Goal: Check status: Check status

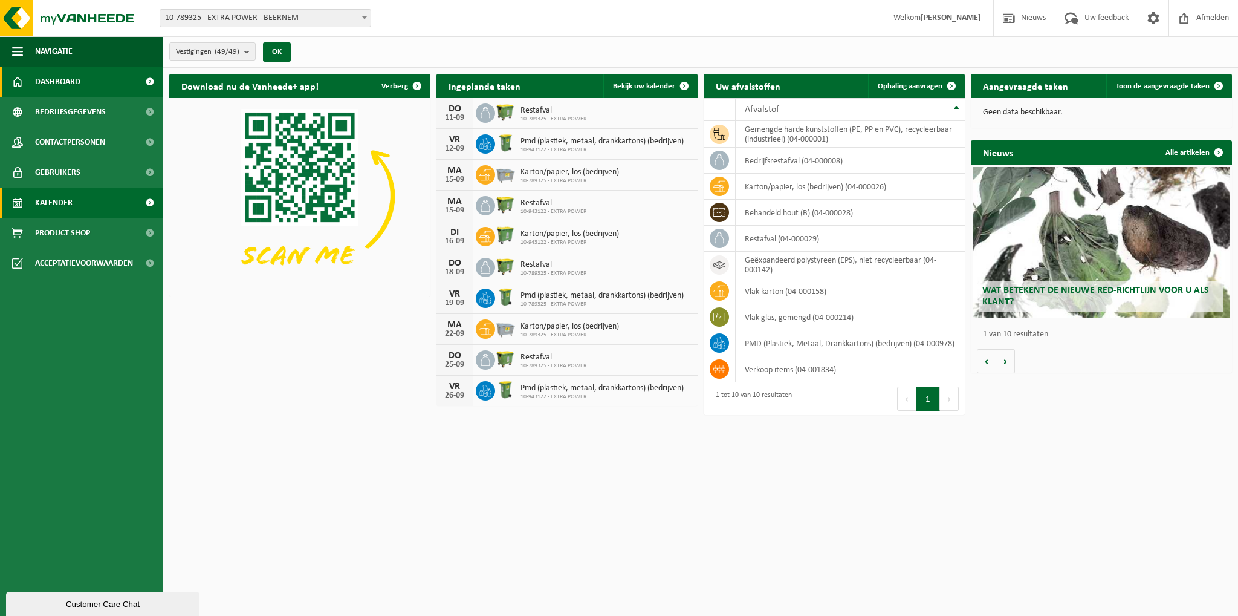
click at [51, 204] on span "Kalender" at bounding box center [53, 202] width 37 height 30
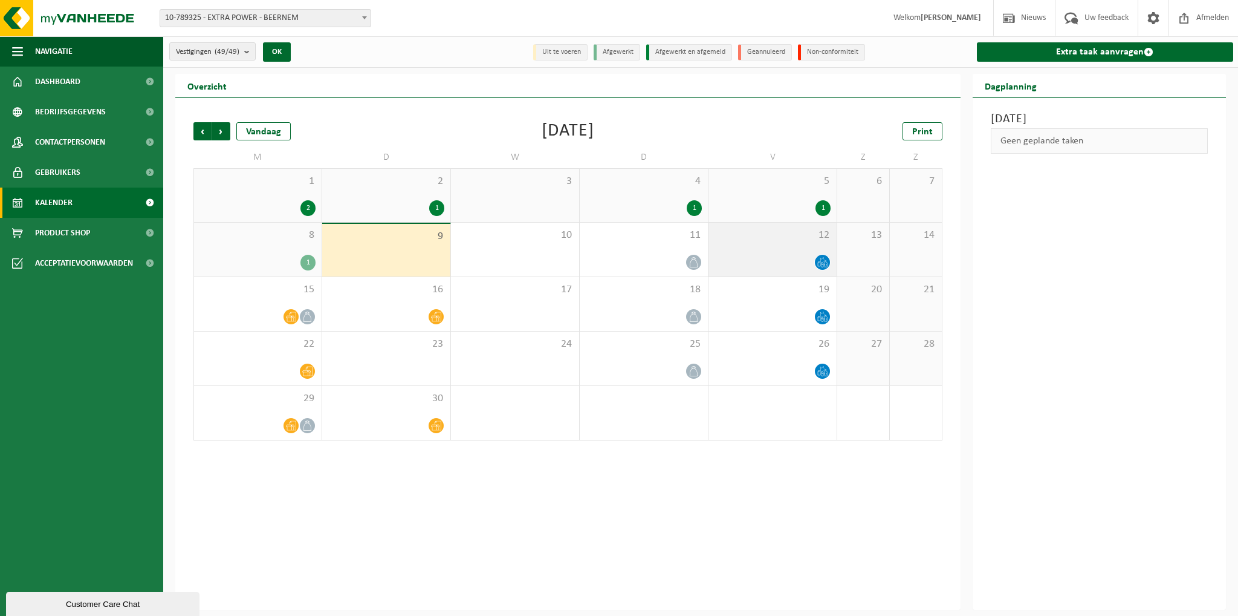
click at [825, 262] on icon at bounding box center [825, 263] width 3 height 5
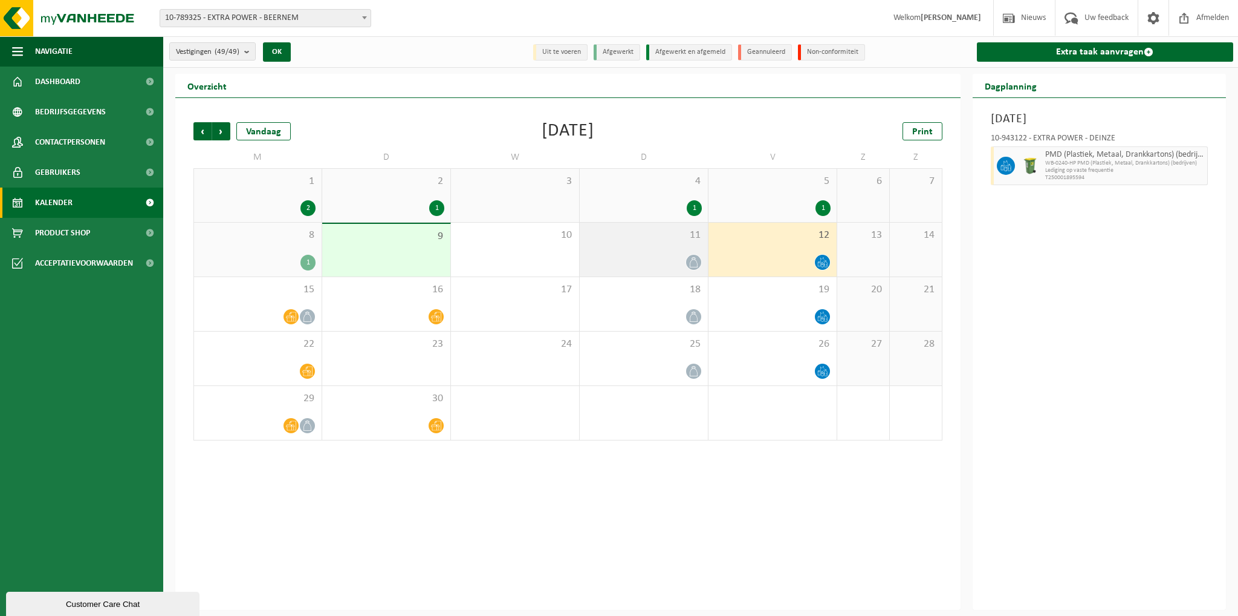
click at [694, 264] on icon at bounding box center [694, 262] width 10 height 10
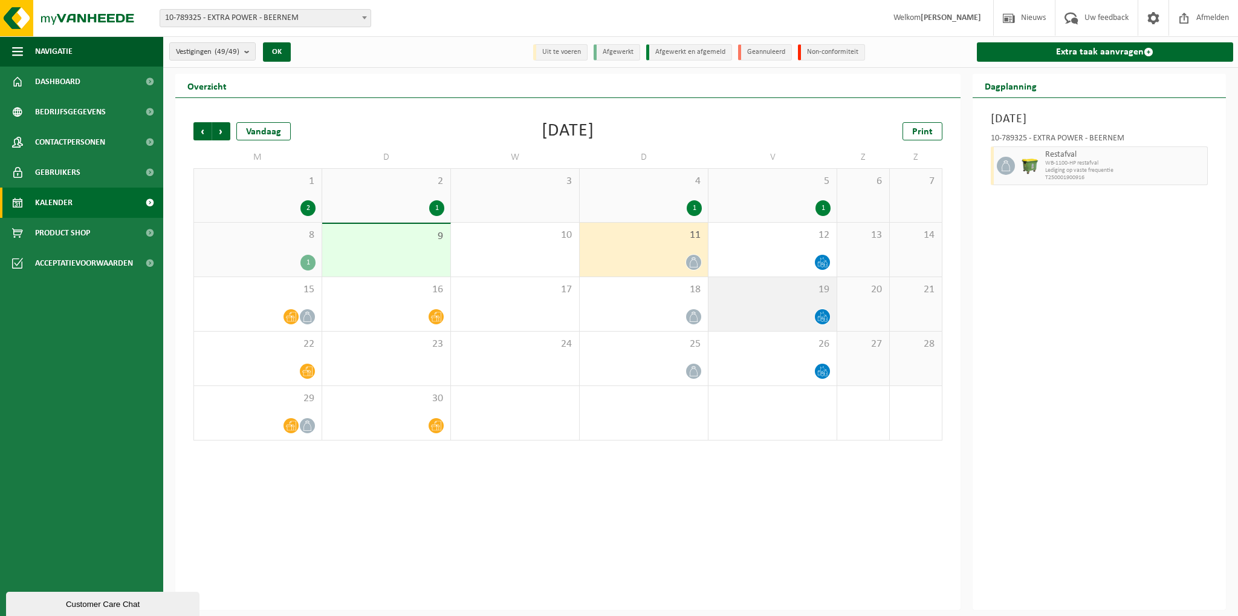
click at [818, 317] on icon at bounding box center [822, 316] width 10 height 10
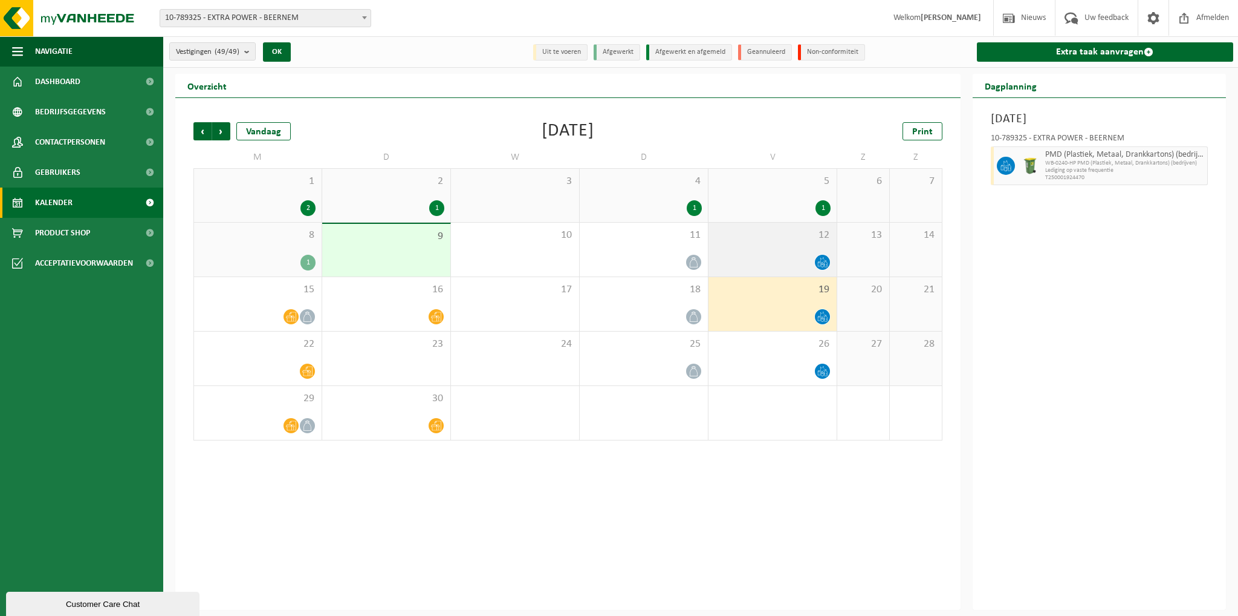
click at [826, 264] on icon at bounding box center [822, 262] width 10 height 10
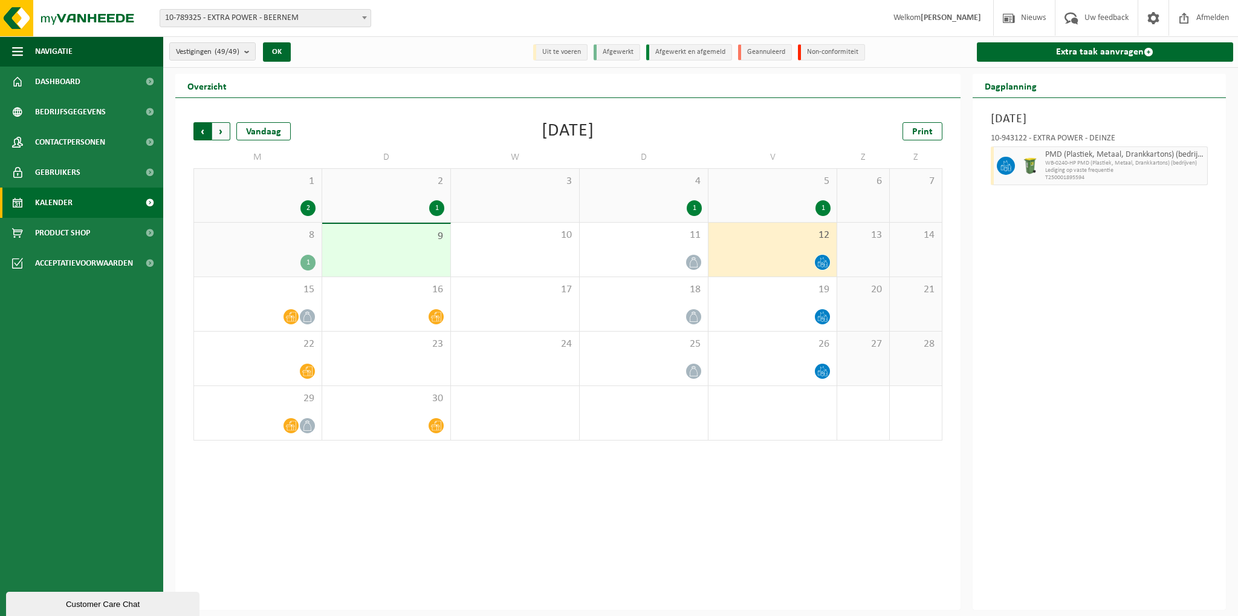
click at [224, 134] on span "Volgende" at bounding box center [221, 131] width 18 height 18
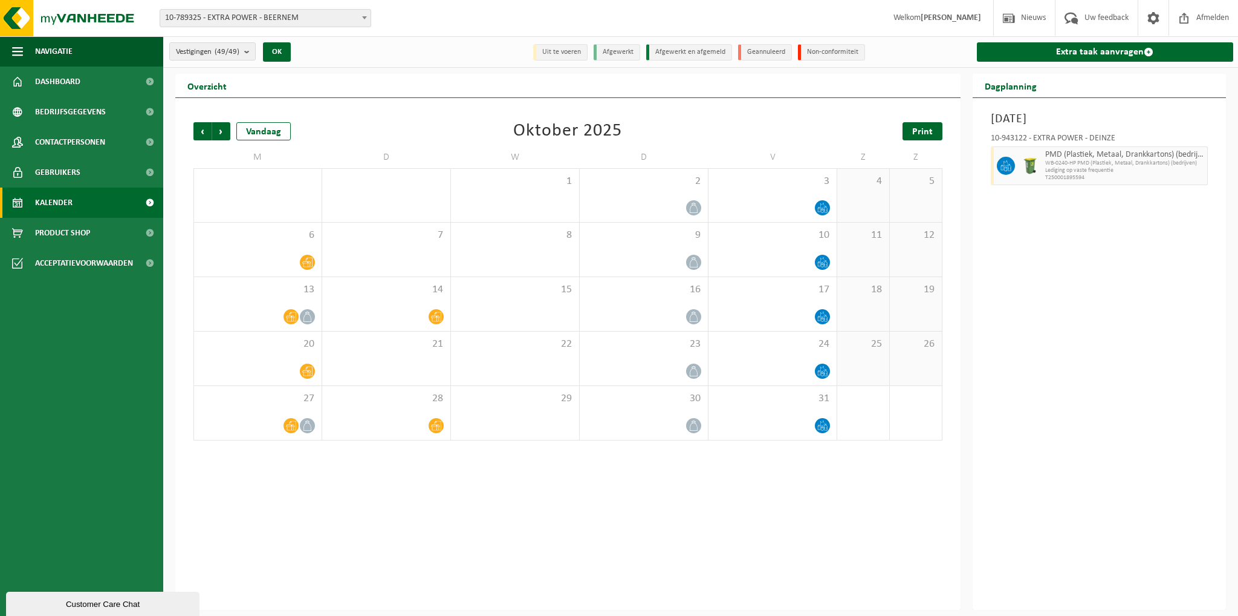
click at [926, 133] on span "Print" at bounding box center [922, 132] width 21 height 10
